Goal: Transaction & Acquisition: Purchase product/service

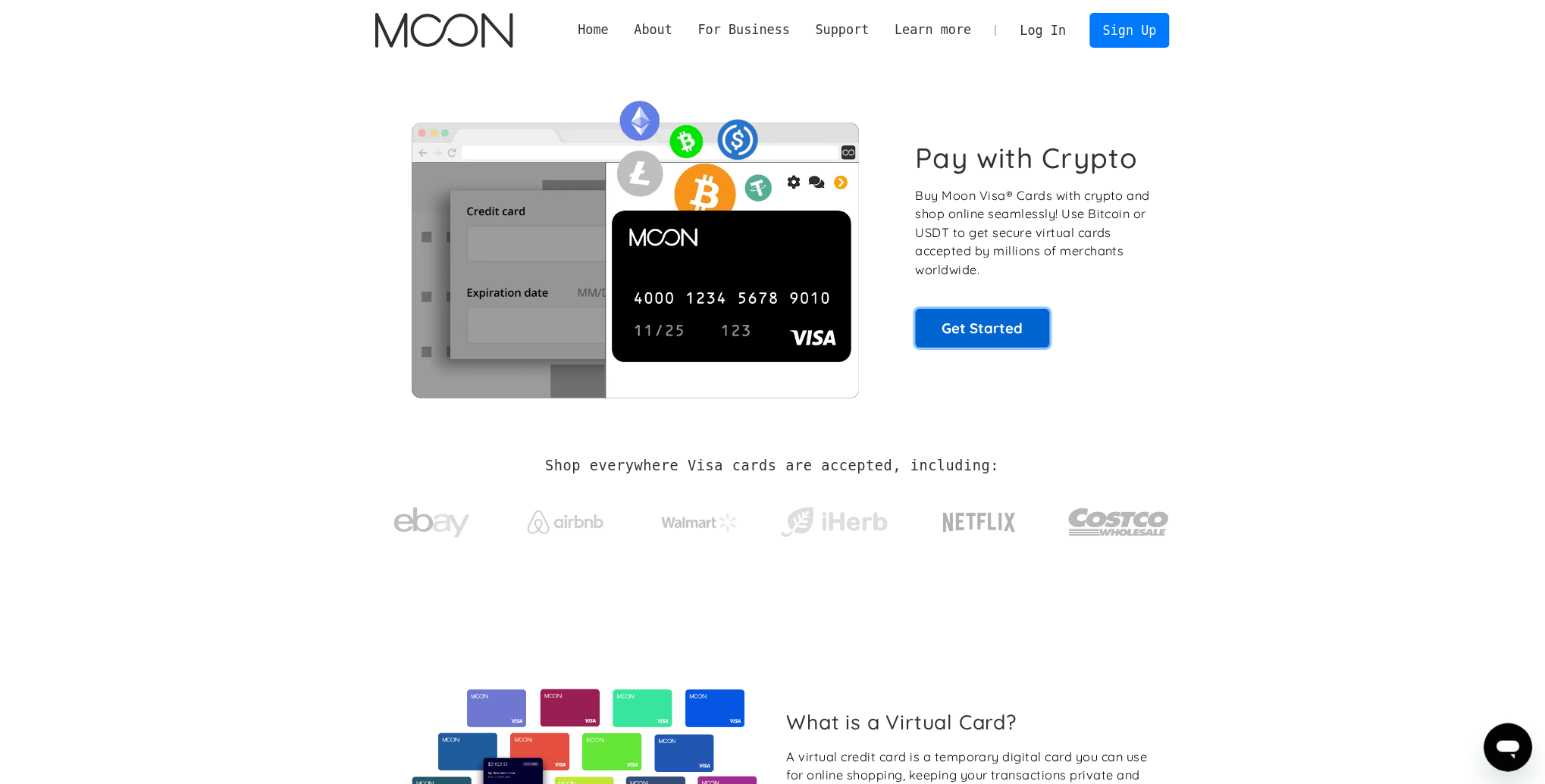
click at [967, 329] on link "Get Started" at bounding box center [982, 329] width 134 height 38
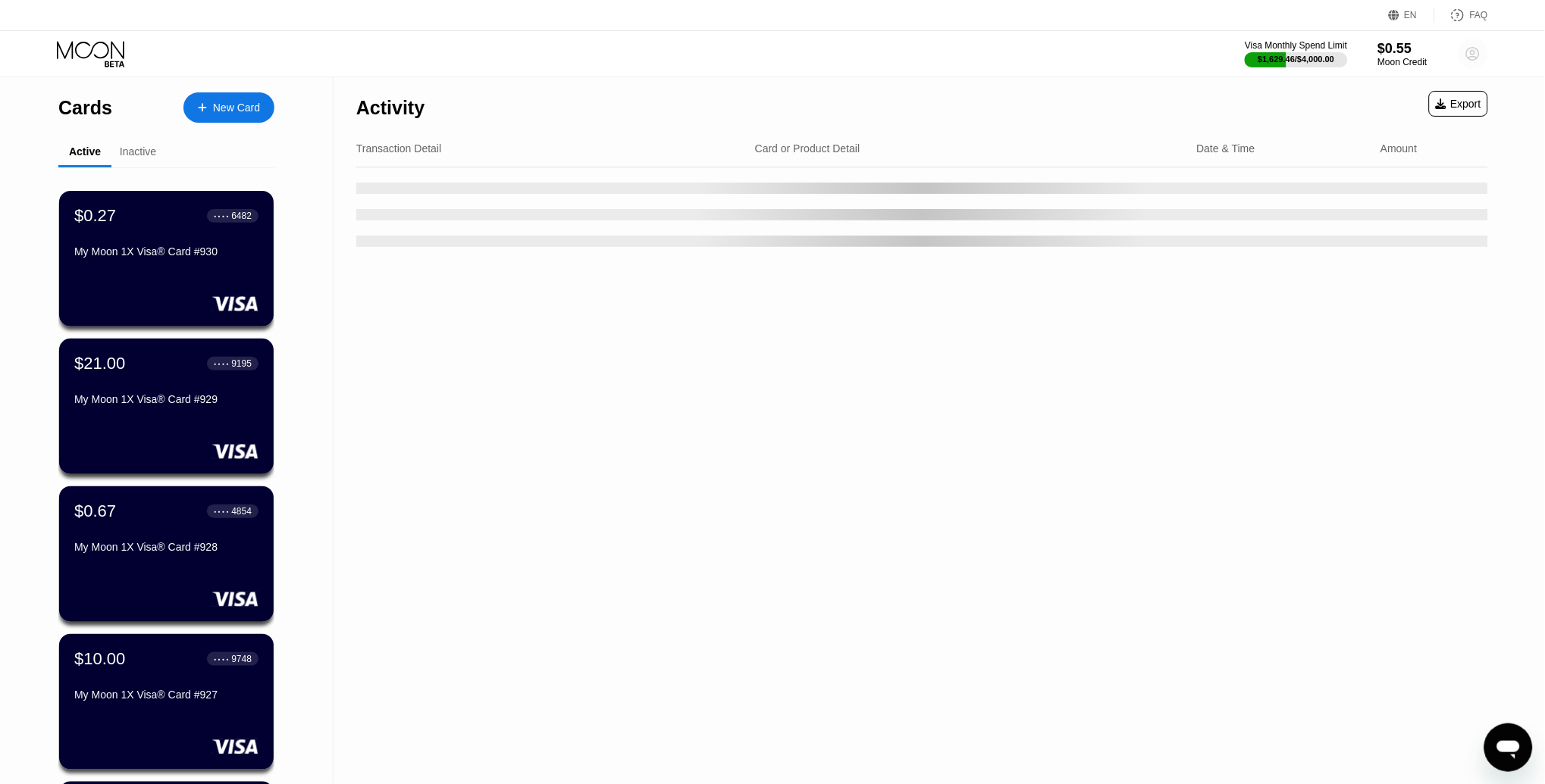
click at [1480, 61] on circle at bounding box center [1473, 54] width 31 height 31
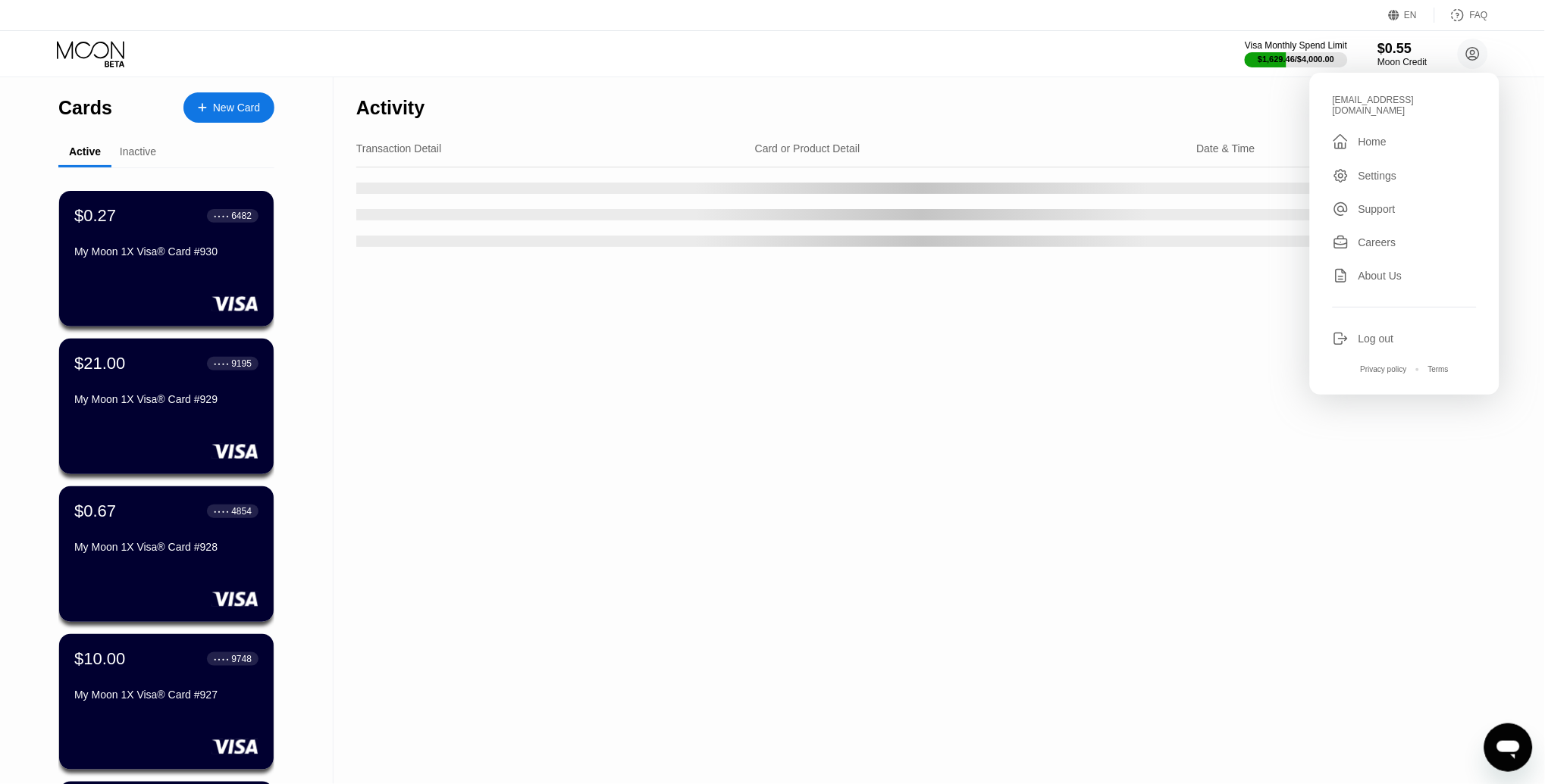
click at [854, 46] on div "Visa Monthly Spend Limit $1,629.46 / $4,000.00 $0.55 Moon Credit noamgeorgette@…" at bounding box center [772, 53] width 1545 height 46
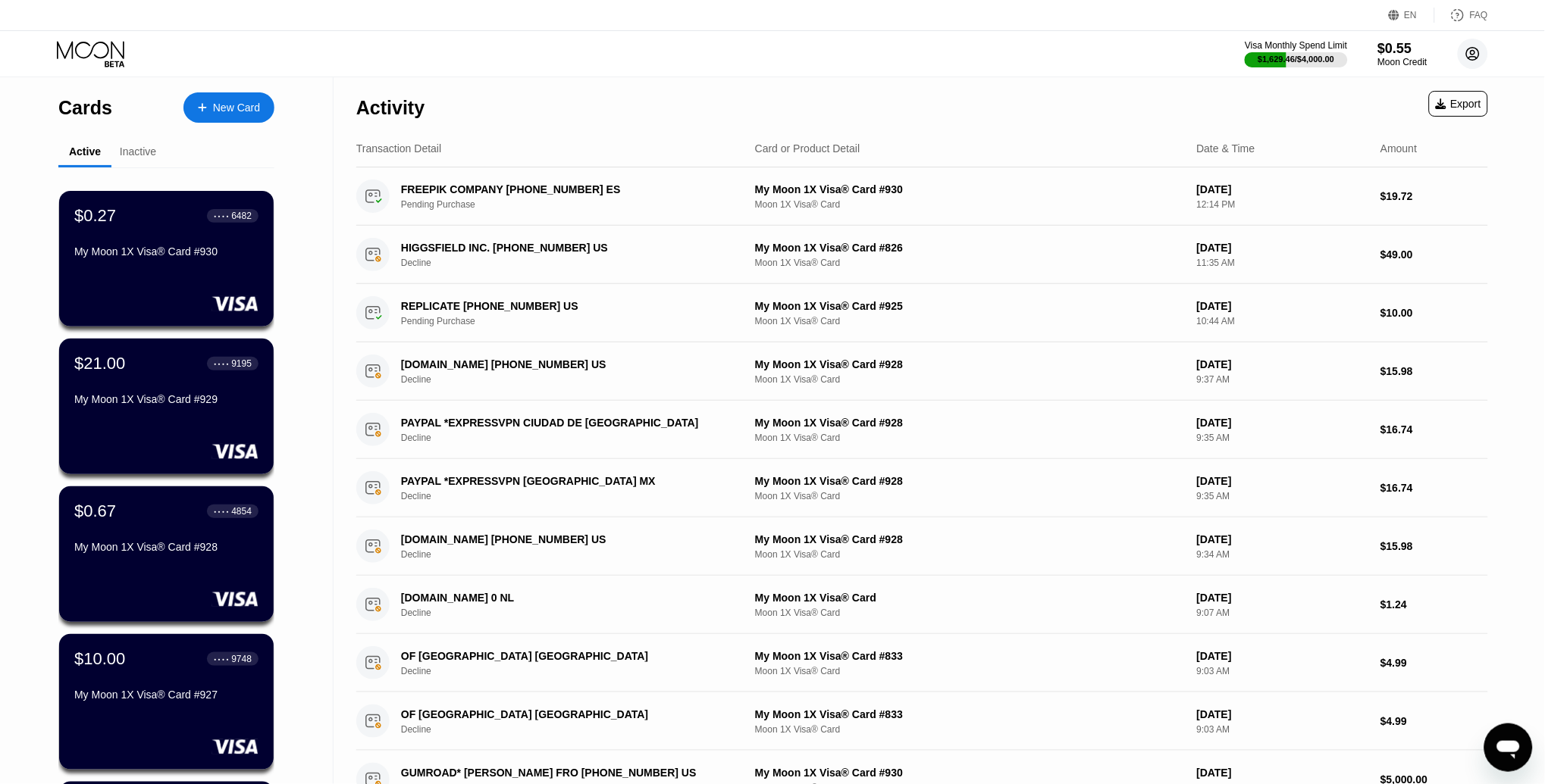
click at [1472, 51] on circle at bounding box center [1473, 54] width 31 height 31
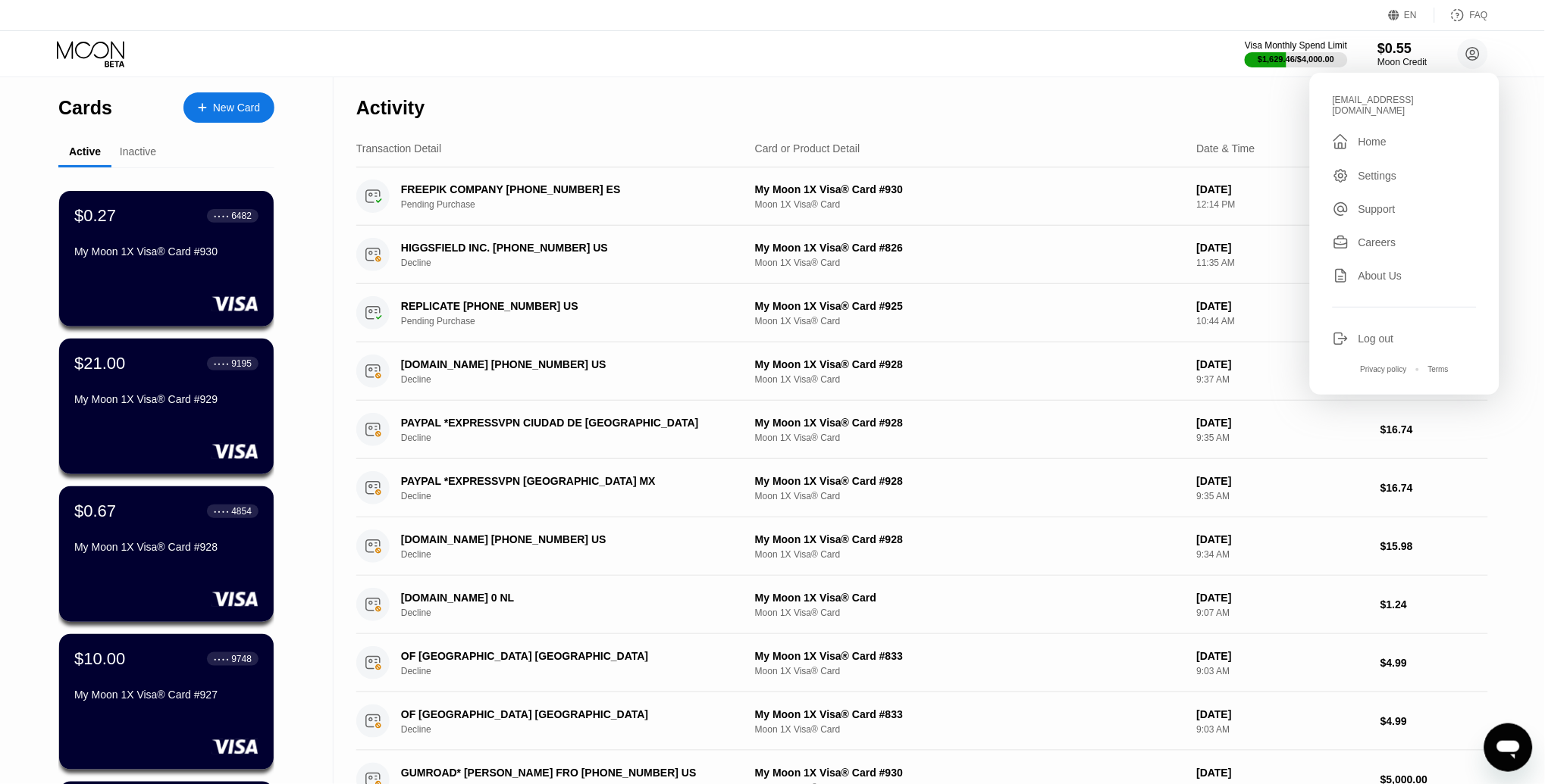
click at [1368, 170] on div "Settings" at bounding box center [1377, 176] width 39 height 12
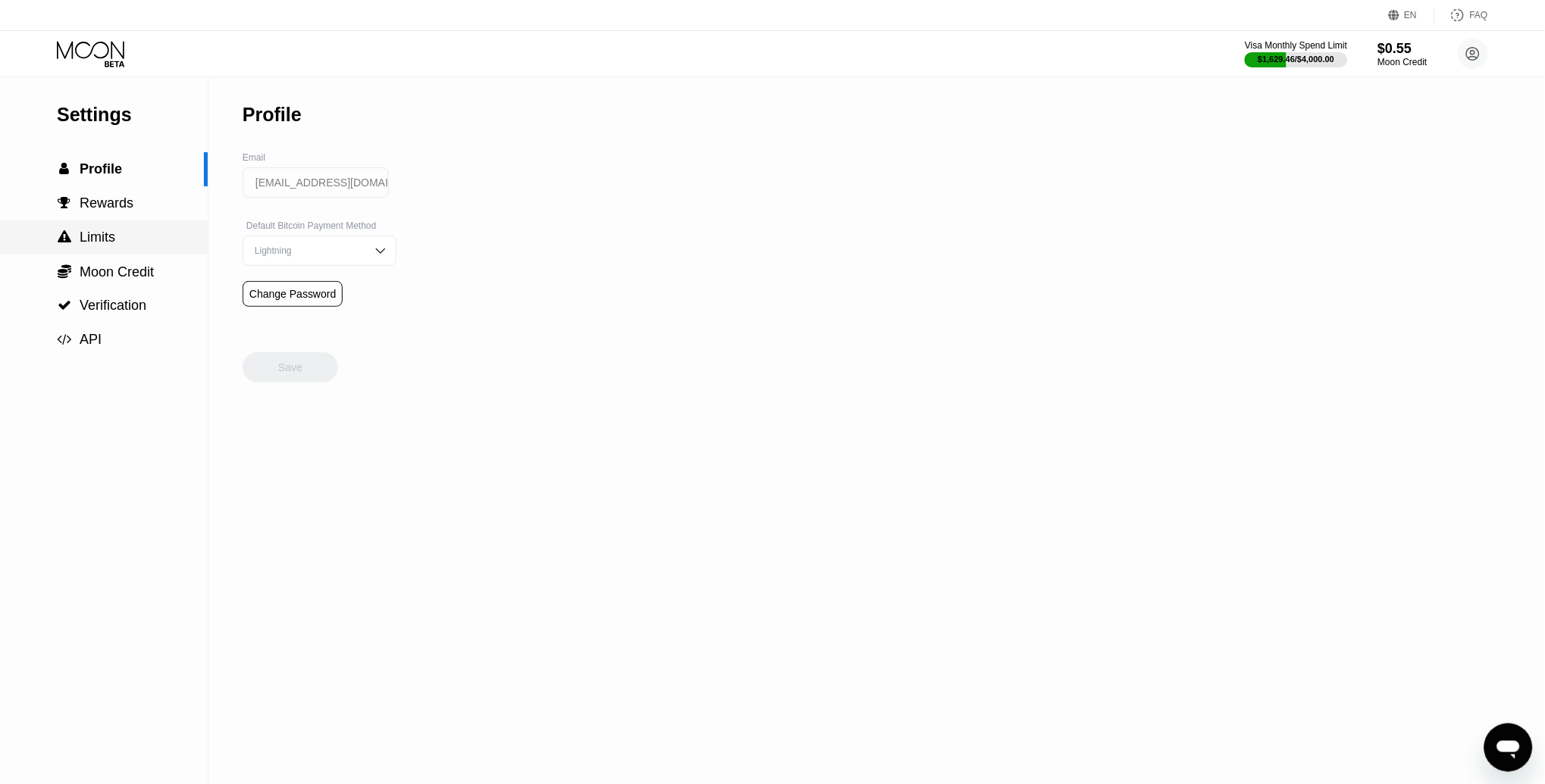
click at [110, 235] on span "Limits" at bounding box center [97, 237] width 36 height 15
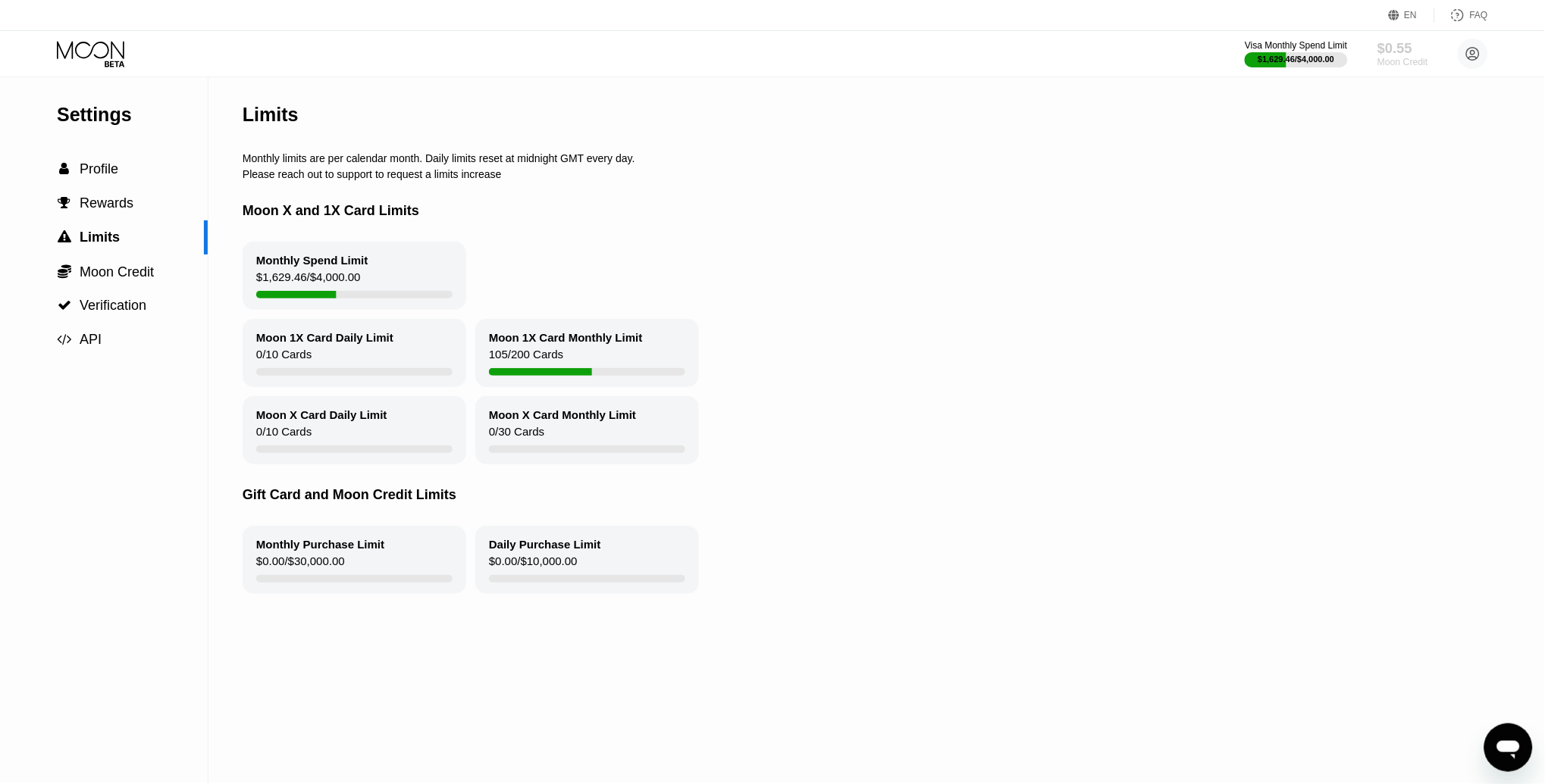
click at [1406, 46] on div "$0.55" at bounding box center [1402, 47] width 51 height 16
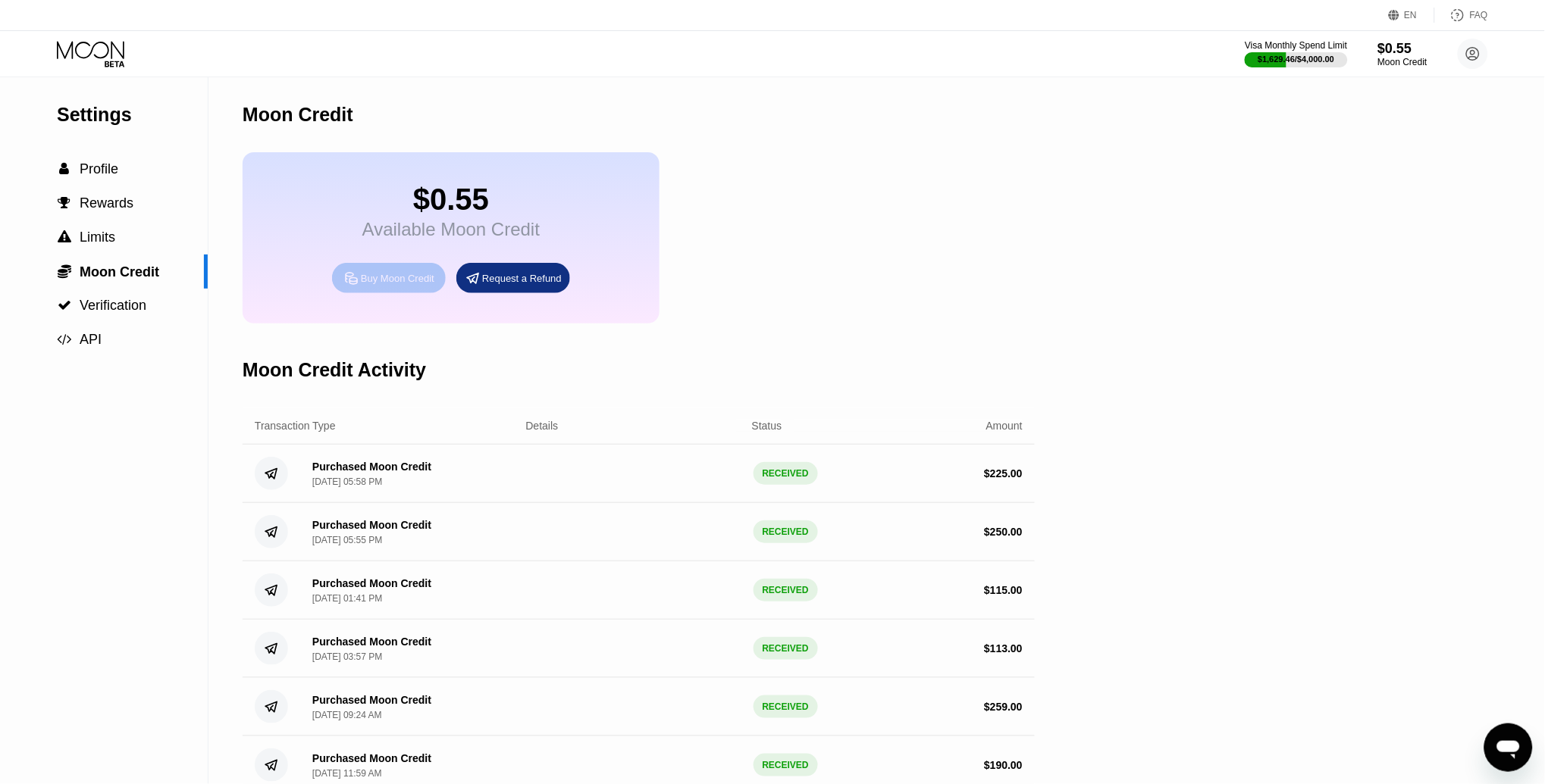
click at [394, 284] on div "Buy Moon Credit" at bounding box center [397, 279] width 74 height 13
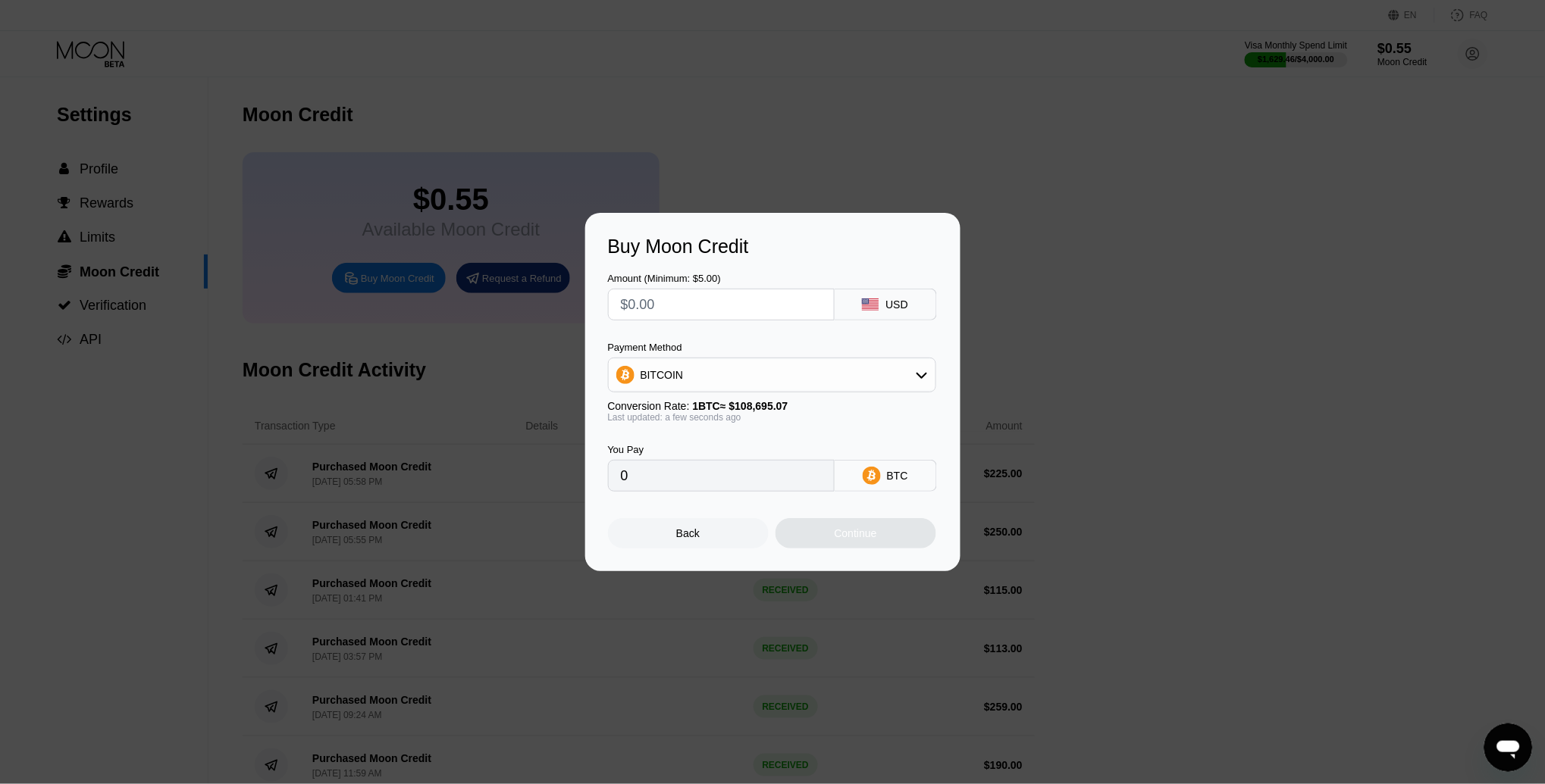
click at [714, 309] on input "text" at bounding box center [721, 304] width 201 height 31
type input "$3"
type input "0.00002761"
type input "$315"
type input "0.00289802"
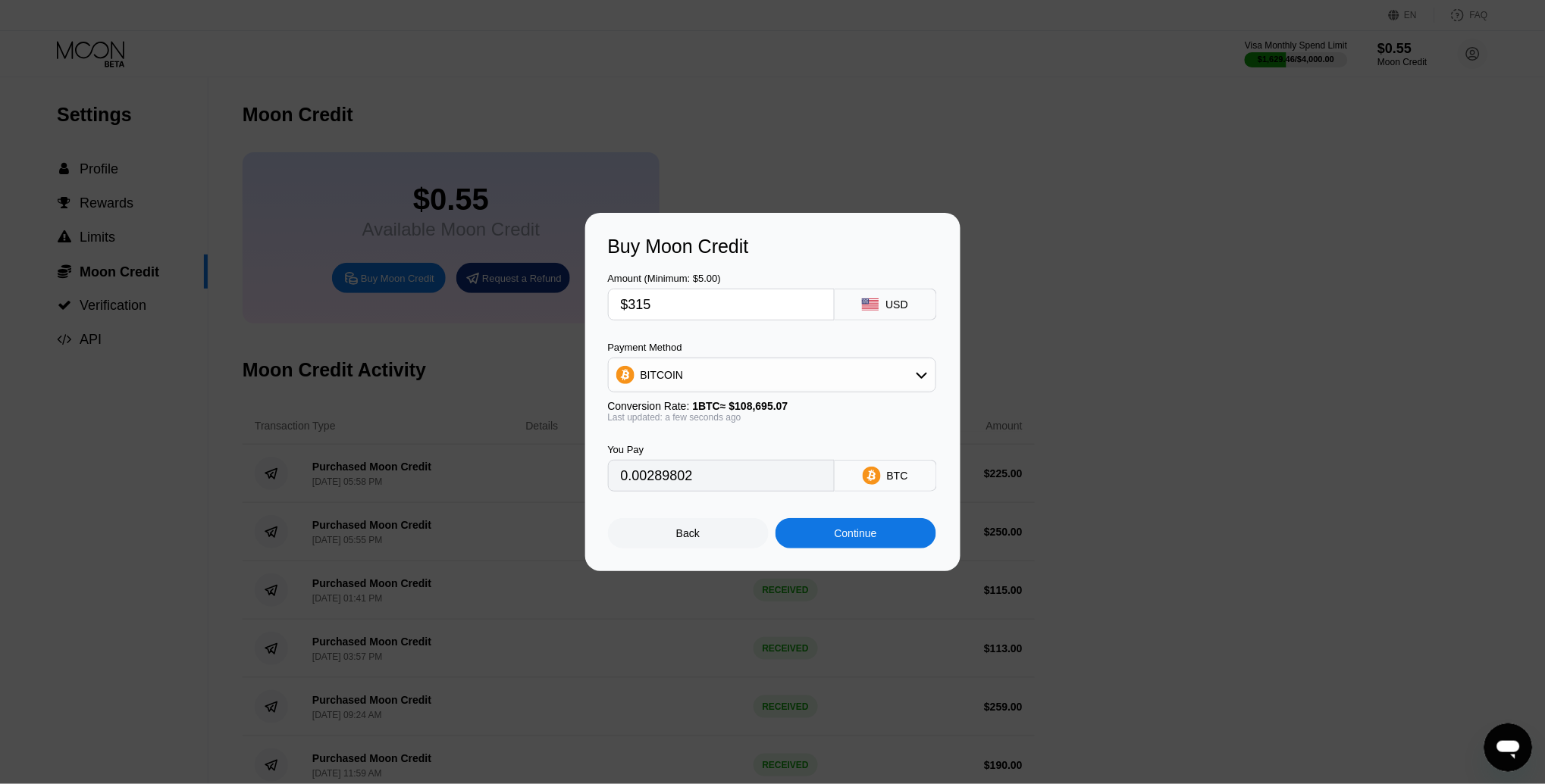
type input "$315"
click at [738, 381] on div "BITCOIN" at bounding box center [772, 375] width 327 height 31
click at [674, 447] on span "USDT on TRON" at bounding box center [682, 450] width 76 height 12
type input "318.18"
click at [665, 308] on input "$315" at bounding box center [721, 304] width 201 height 31
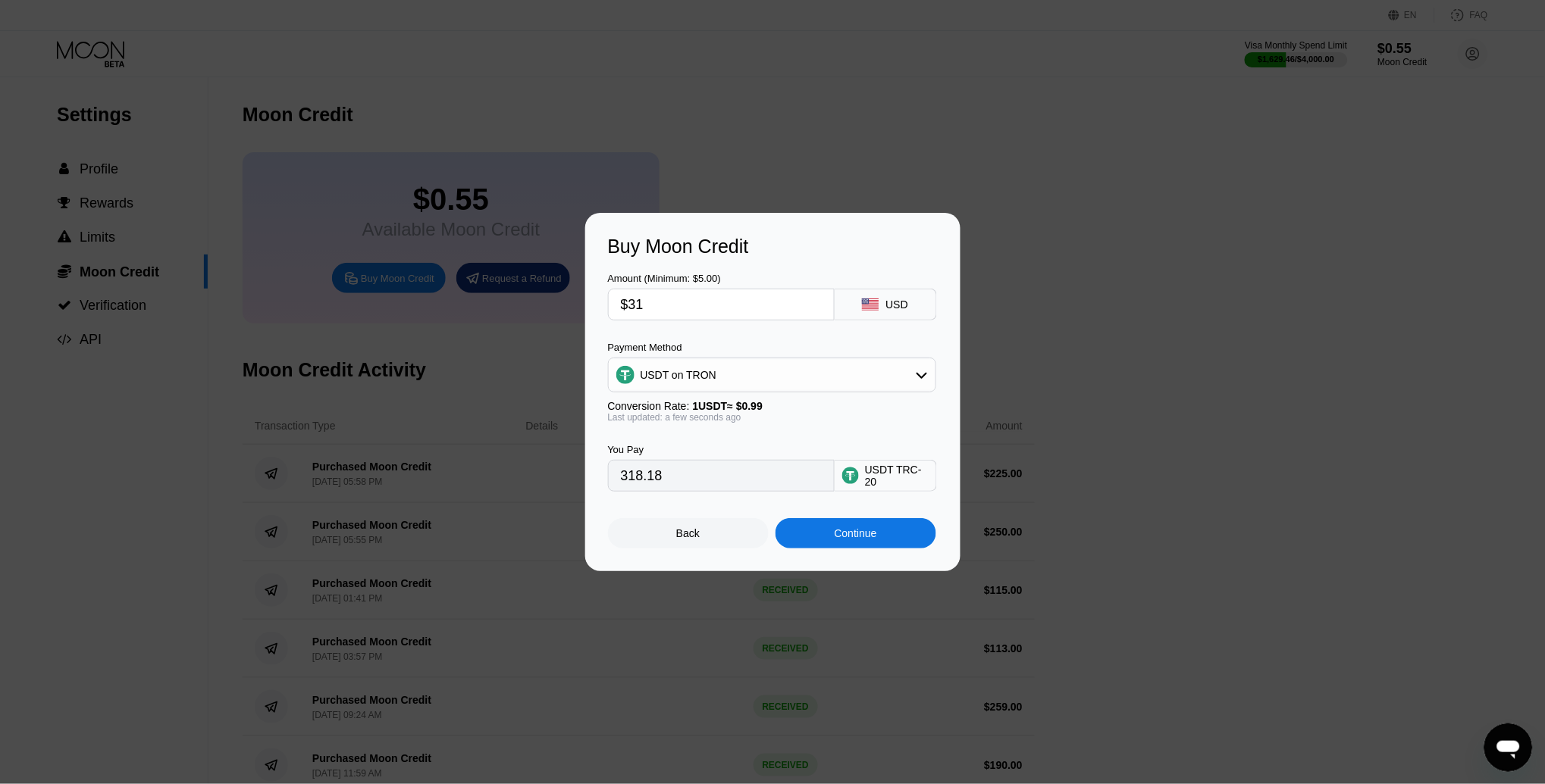
type input "$316"
type input "319.19"
type input "$316"
click at [889, 533] on div "Continue" at bounding box center [856, 533] width 161 height 31
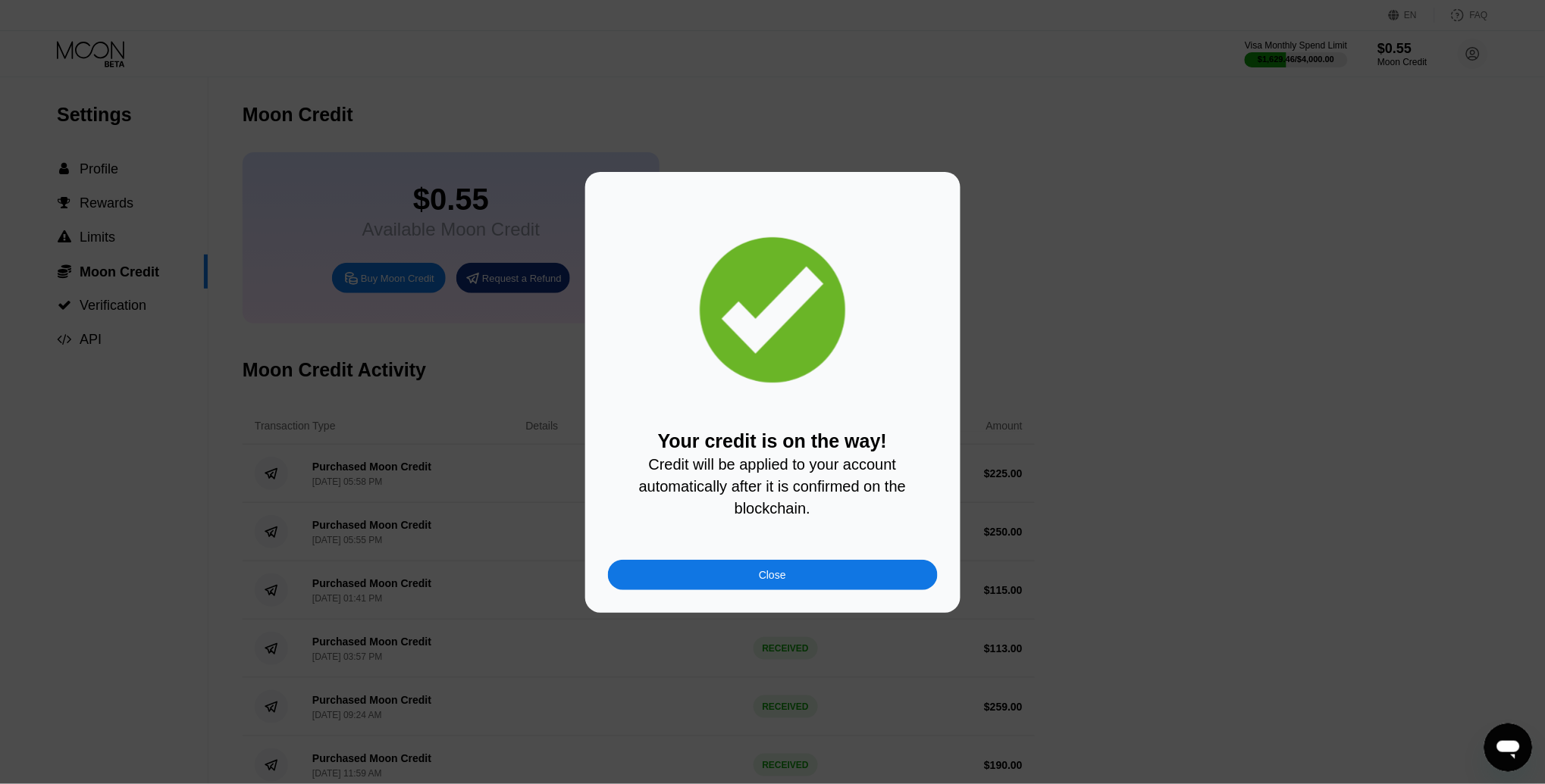
click at [819, 571] on div "Close" at bounding box center [772, 575] width 329 height 31
